Goal: Information Seeking & Learning: Learn about a topic

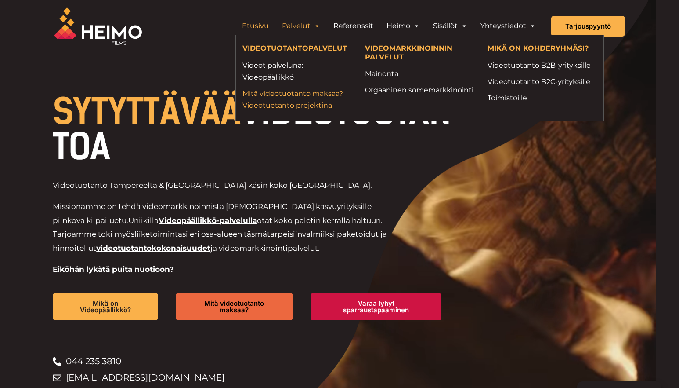
click at [282, 98] on link "Mitä videotuotanto maksaa? Videotuotanto projektina" at bounding box center [297, 99] width 109 height 24
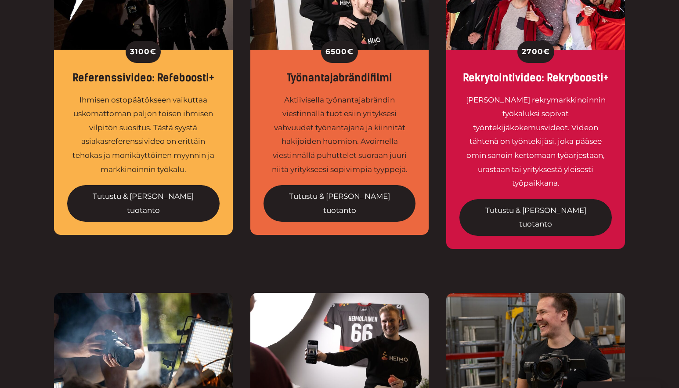
scroll to position [425, 0]
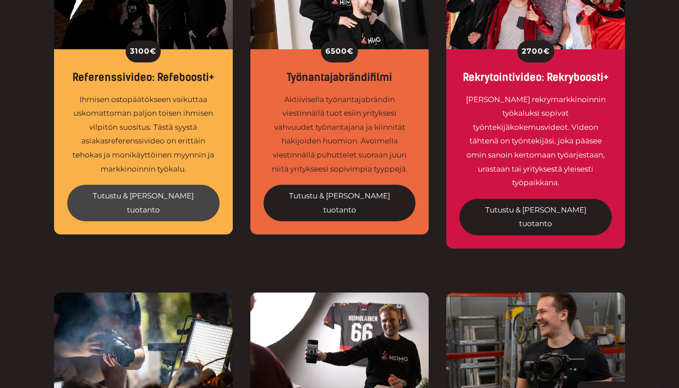
click at [159, 202] on link "Tutustu & [PERSON_NAME] tuotanto" at bounding box center [143, 203] width 152 height 36
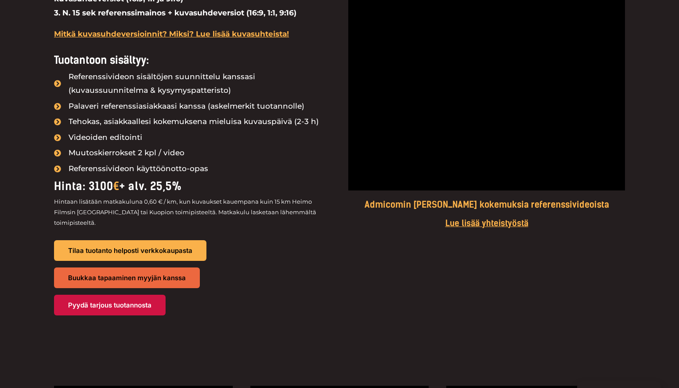
scroll to position [859, 0]
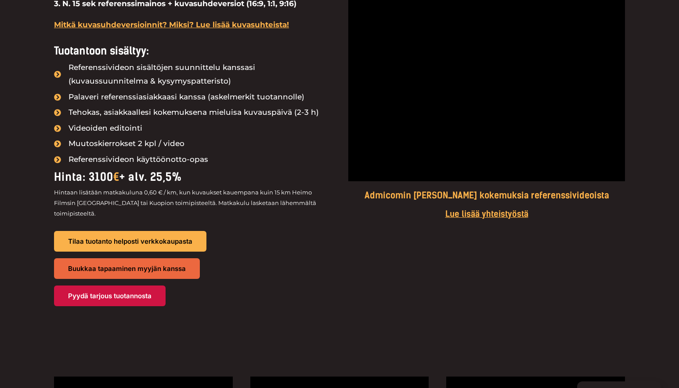
click at [197, 26] on u "Mitkä kuvasuhdeversioinnit? Miksi? Lue lisää kuvasuhteista!" at bounding box center [171, 24] width 235 height 9
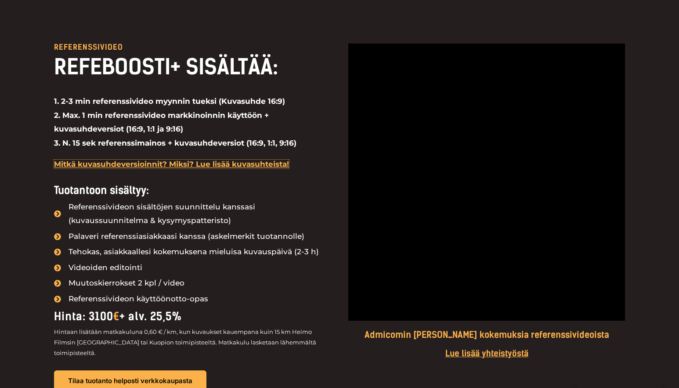
scroll to position [702, 0]
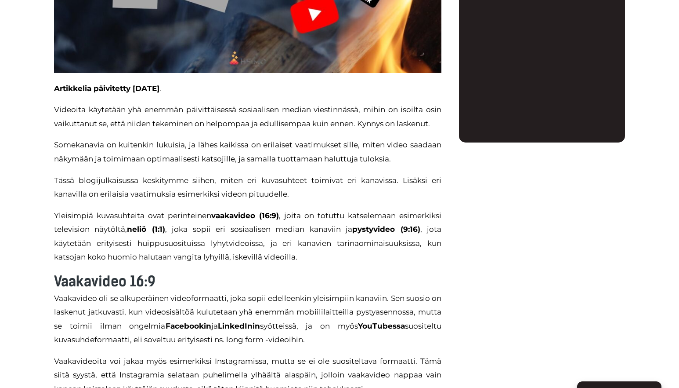
scroll to position [452, 0]
